Goal: Task Accomplishment & Management: Use online tool/utility

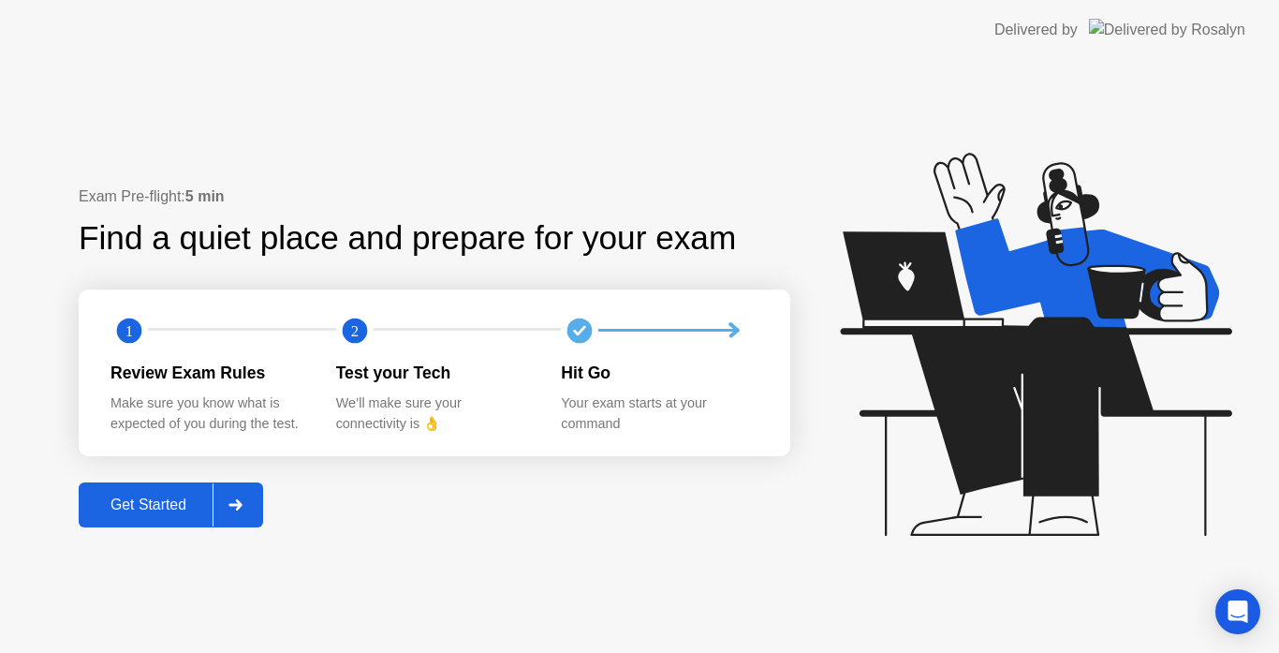
click at [149, 498] on div "Get Started" at bounding box center [148, 504] width 128 height 17
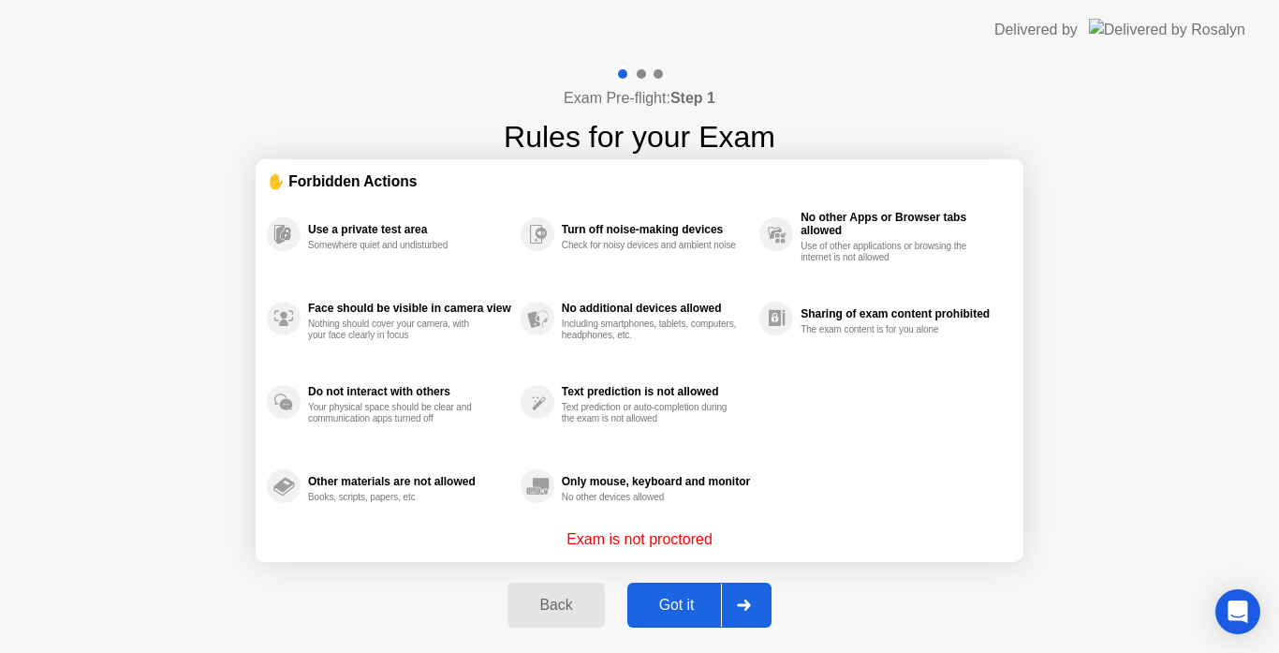
click at [682, 597] on div "Got it" at bounding box center [677, 605] width 88 height 17
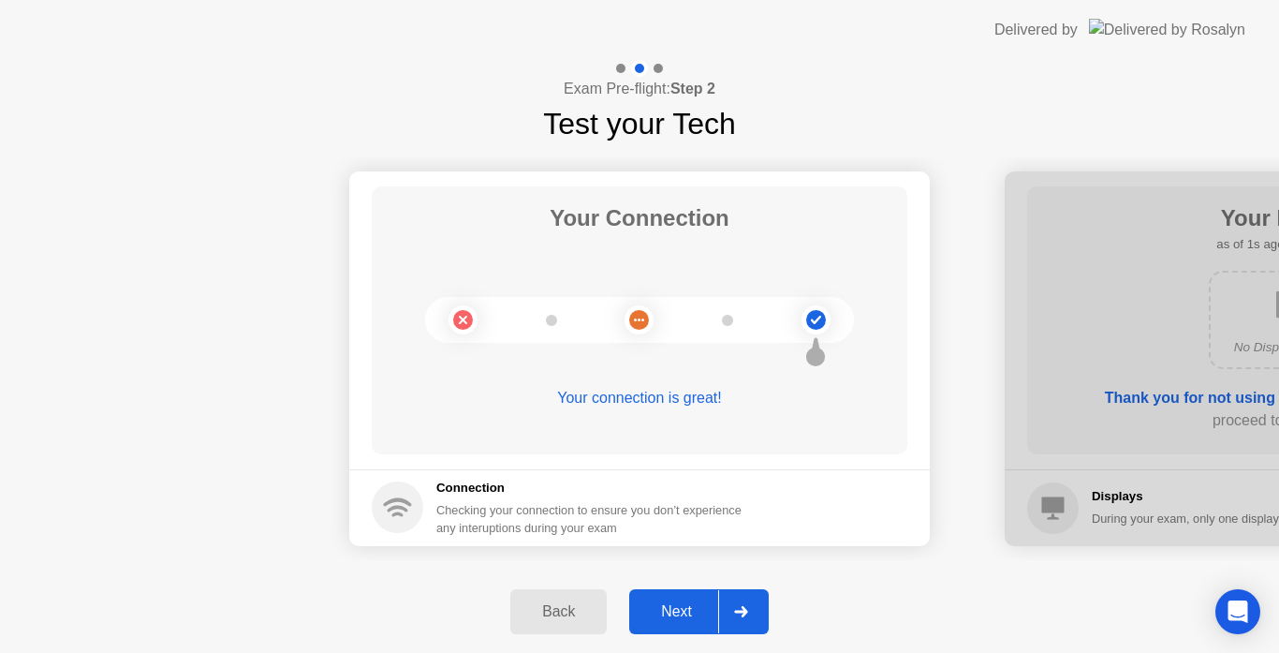
click at [690, 612] on div "Next" at bounding box center [676, 611] width 83 height 17
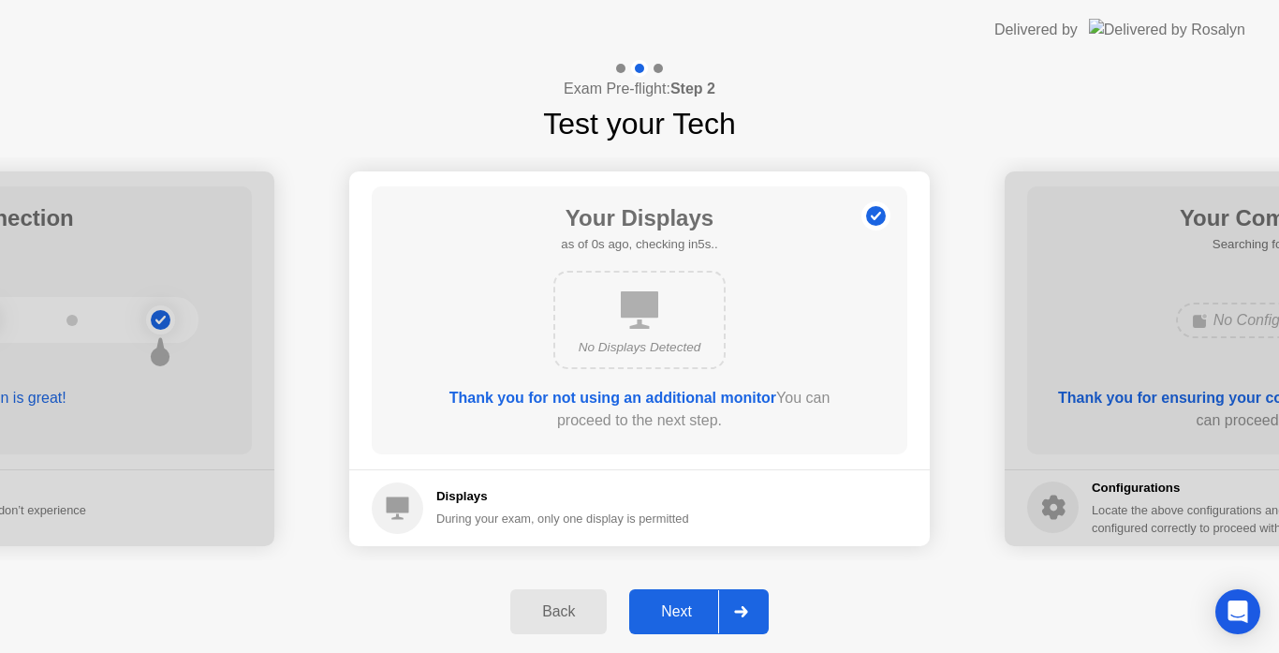
click at [690, 612] on div "Next" at bounding box center [676, 611] width 83 height 17
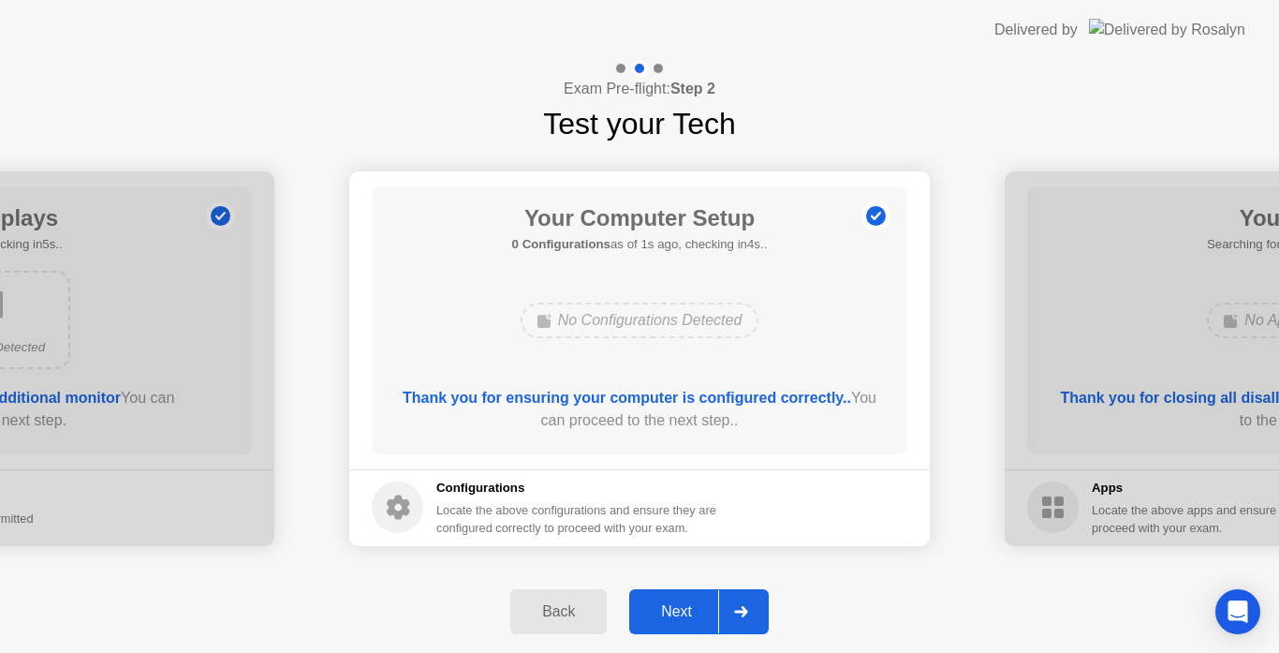
click at [684, 603] on div "Next" at bounding box center [676, 611] width 83 height 17
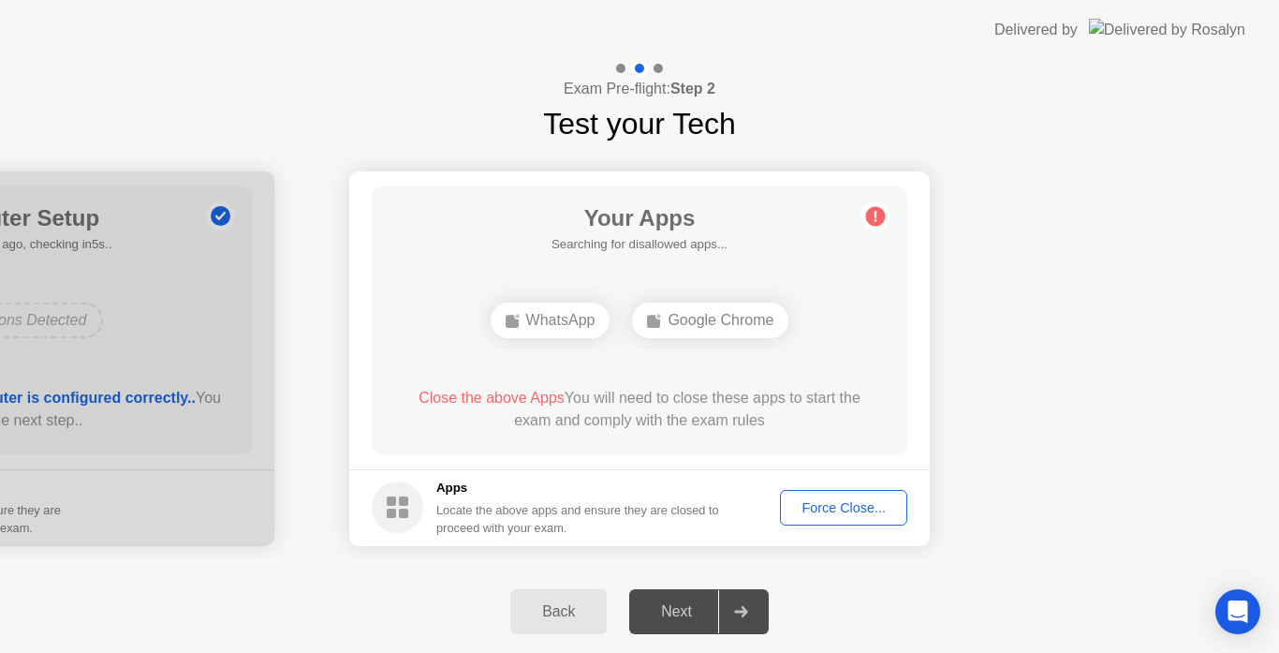
click at [852, 510] on div "Force Close..." at bounding box center [844, 507] width 114 height 15
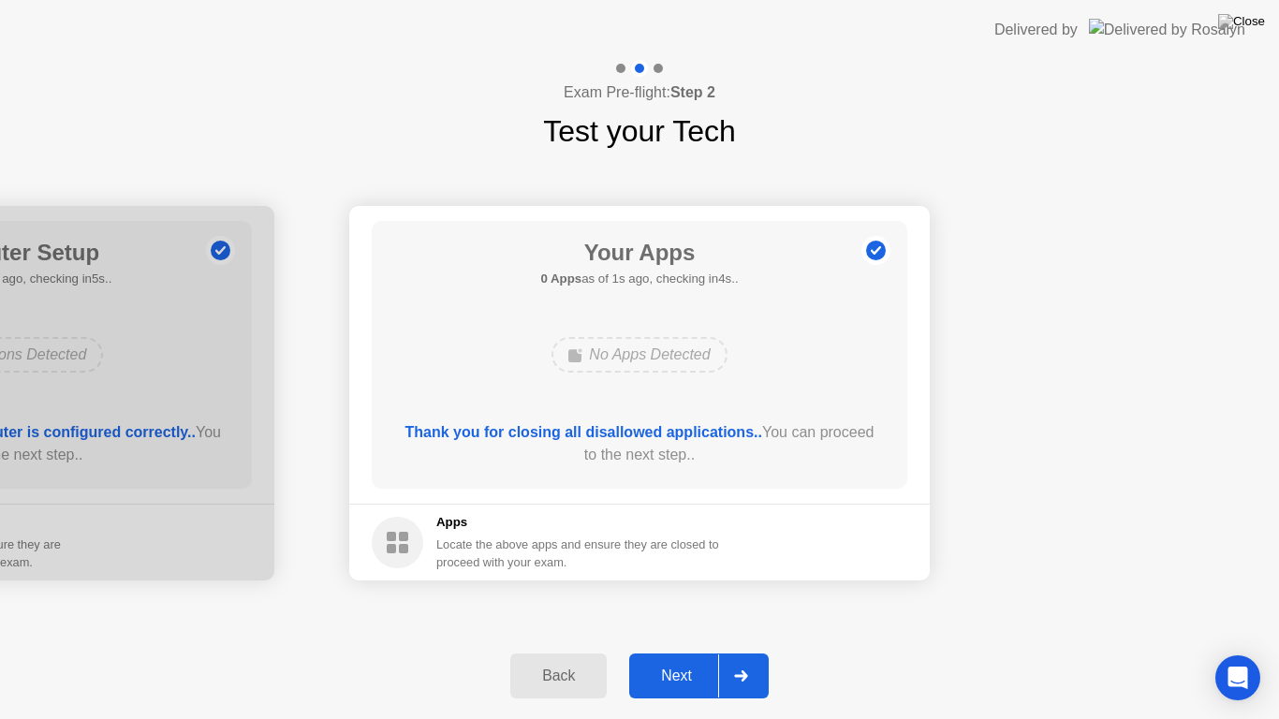
click at [650, 652] on button "Next" at bounding box center [699, 676] width 140 height 45
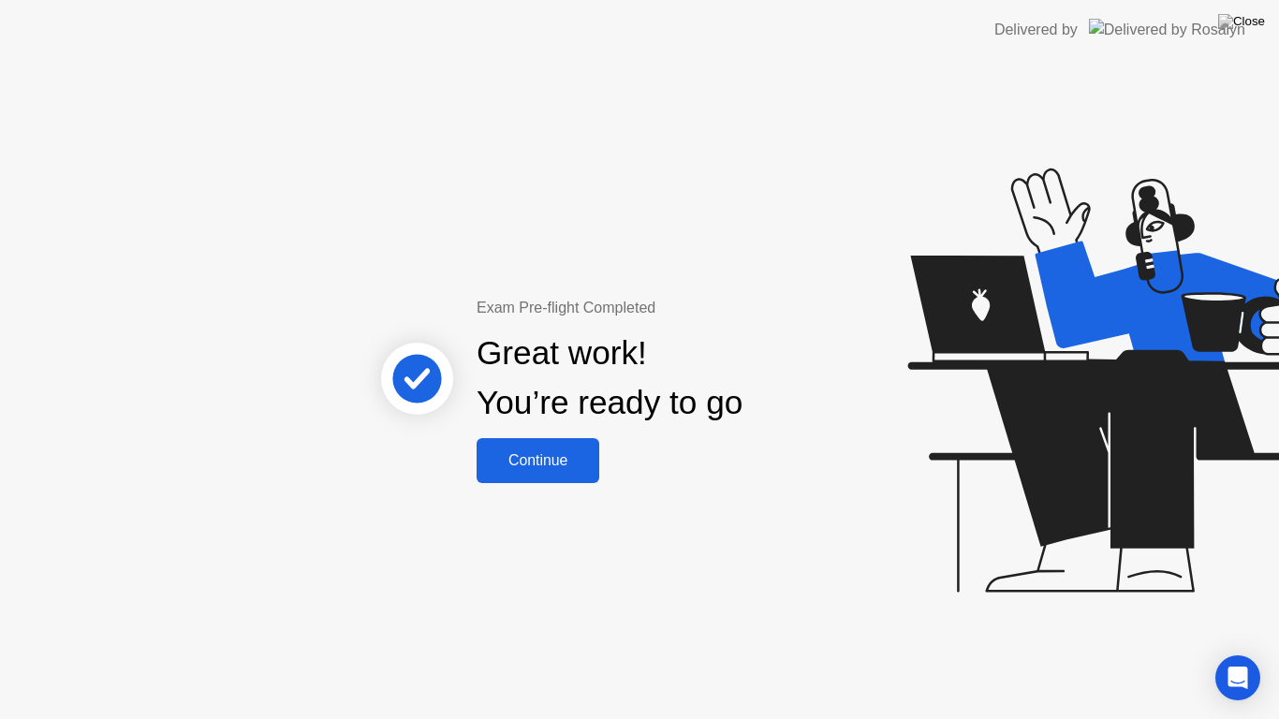
click at [550, 466] on div "Continue" at bounding box center [537, 460] width 111 height 17
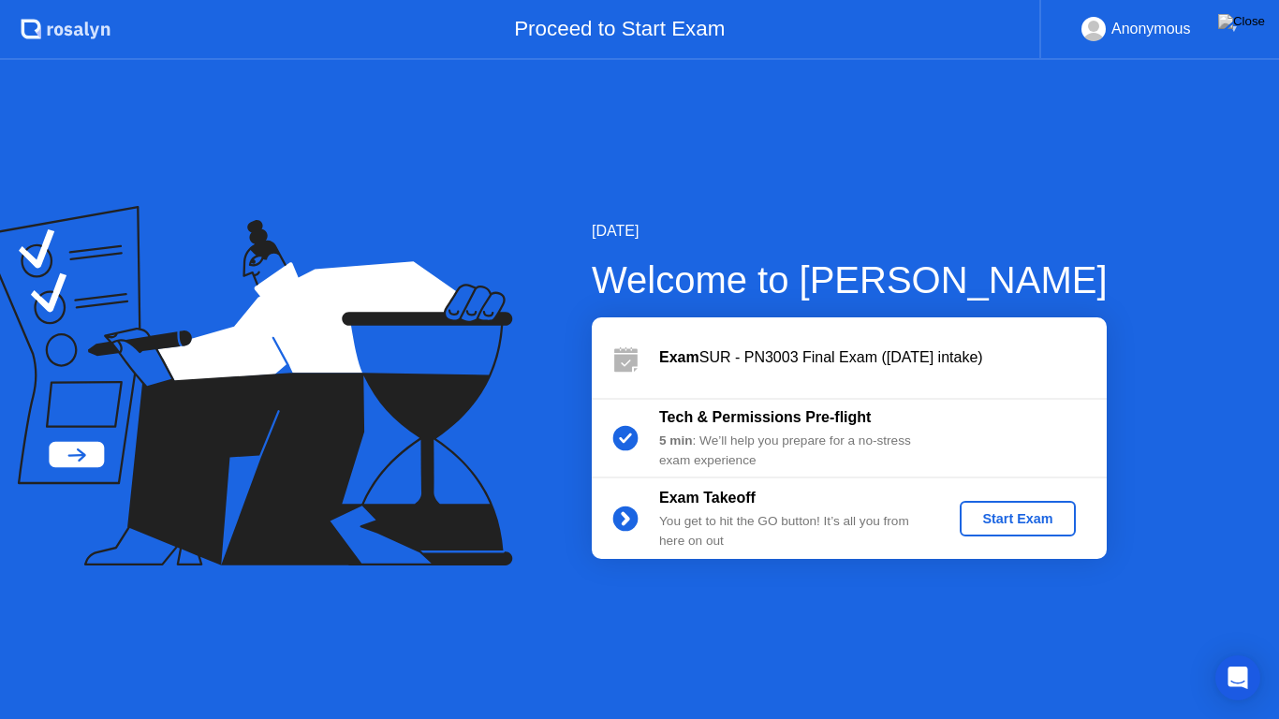
click at [972, 514] on div "Start Exam" at bounding box center [1017, 518] width 100 height 15
